Goal: Task Accomplishment & Management: Manage account settings

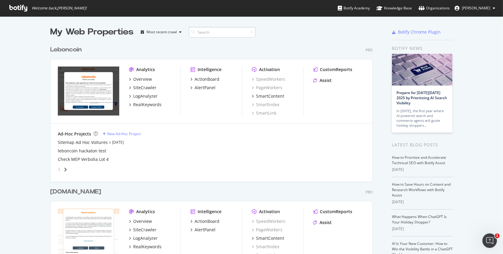
click at [213, 32] on input at bounding box center [222, 32] width 67 height 11
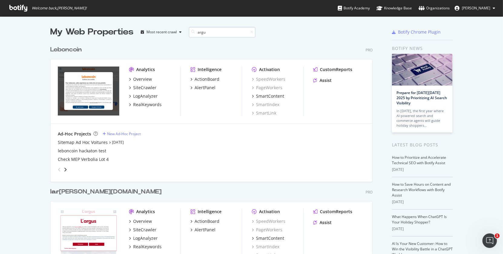
type input "argus"
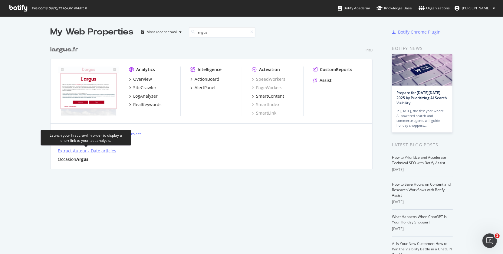
click at [101, 152] on div "Extract Auteur - Date articles" at bounding box center [87, 151] width 58 height 6
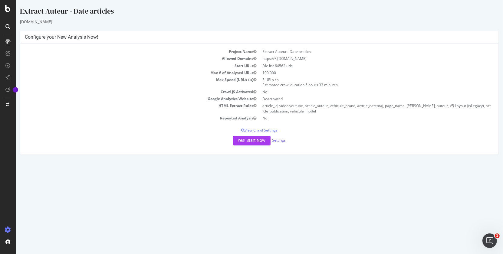
click at [283, 140] on link "Settings" at bounding box center [279, 140] width 14 height 5
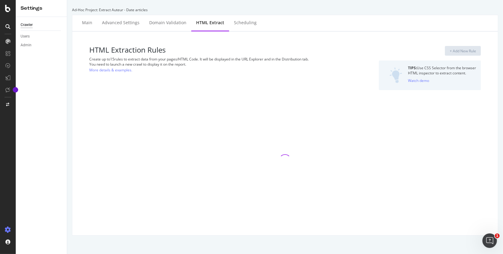
select select "exist"
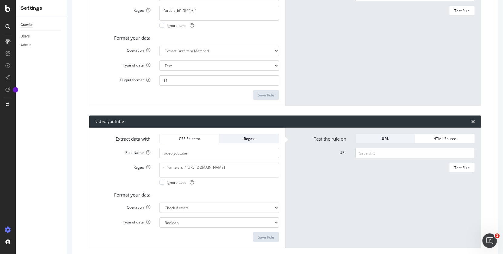
scroll to position [140, 0]
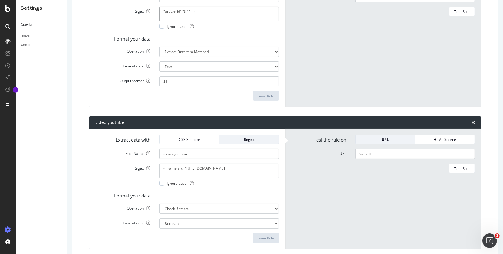
drag, startPoint x: 197, startPoint y: 12, endPoint x: 151, endPoint y: 11, distance: 46.0
click at [151, 11] on div "Regex "article_id":"([^"]+)" Ignore case" at bounding box center [187, 18] width 193 height 22
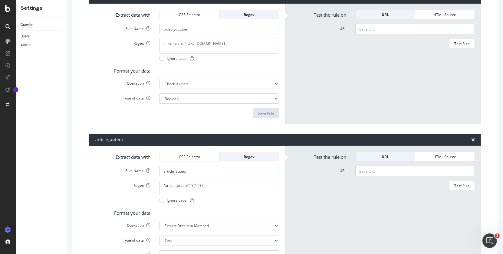
scroll to position [300, 0]
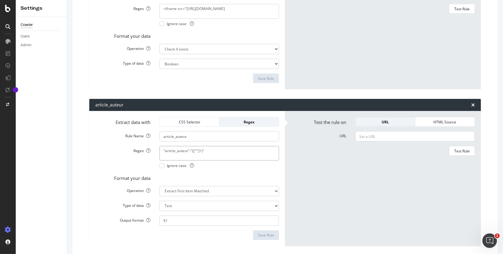
drag, startPoint x: 208, startPoint y: 151, endPoint x: 139, endPoint y: 150, distance: 69.3
click at [139, 150] on div "Regex "article_auteur":"([^"]+)" Ignore case" at bounding box center [187, 157] width 193 height 22
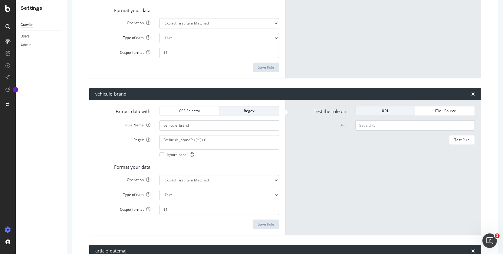
scroll to position [468, 0]
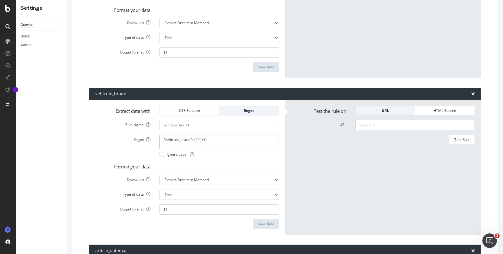
drag, startPoint x: 210, startPoint y: 140, endPoint x: 148, endPoint y: 135, distance: 62.9
click at [148, 135] on div "Regex "vehicule_brand":"([^"]+)" Ignore case" at bounding box center [187, 146] width 193 height 22
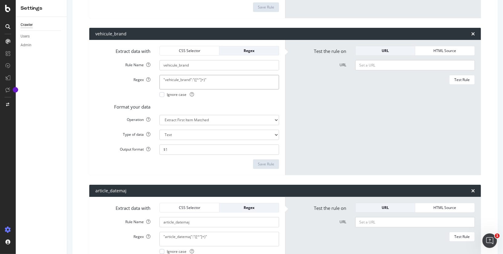
scroll to position [621, 0]
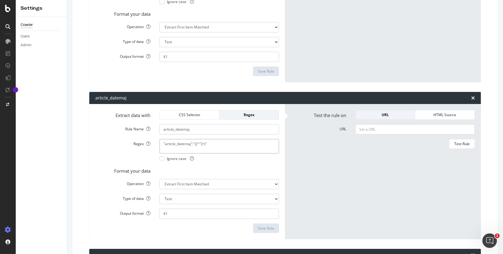
drag, startPoint x: 210, startPoint y: 142, endPoint x: 139, endPoint y: 143, distance: 71.1
click at [139, 143] on div "Regex "article_datemaj":"([^"]+)" Ignore case" at bounding box center [187, 150] width 193 height 22
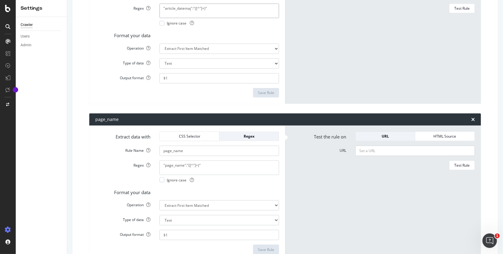
scroll to position [759, 0]
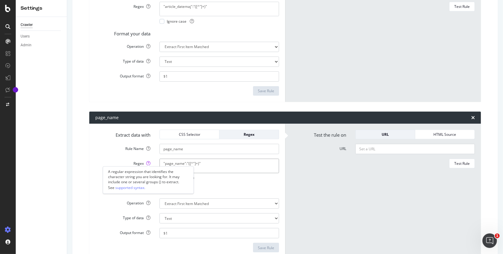
drag, startPoint x: 203, startPoint y: 162, endPoint x: 150, endPoint y: 162, distance: 53.0
click at [150, 162] on div "Regex "page_name":"([^"]+)" Ignore case" at bounding box center [187, 170] width 193 height 22
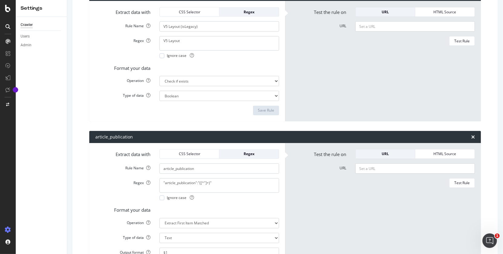
scroll to position [1343, 0]
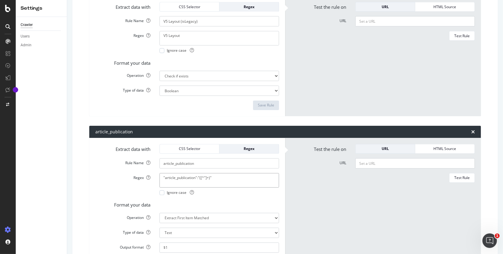
drag, startPoint x: 215, startPoint y: 175, endPoint x: 123, endPoint y: 173, distance: 92.6
click at [123, 173] on div "Regex "article_publication":"([^"]+)" Ignore case" at bounding box center [187, 184] width 193 height 22
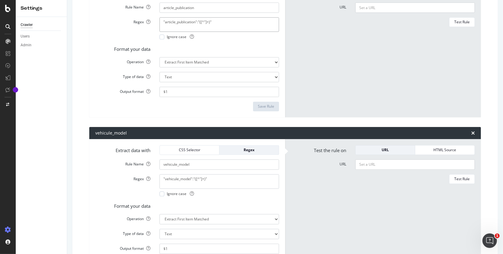
scroll to position [1500, 0]
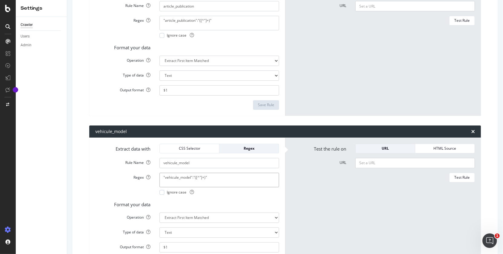
click at [212, 175] on textarea ""vehicule_model":"([^"]+)"" at bounding box center [219, 180] width 120 height 15
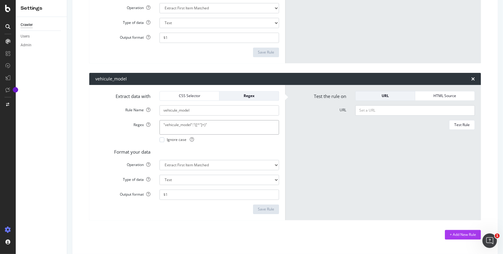
scroll to position [1556, 0]
